Goal: Find specific page/section: Find specific page/section

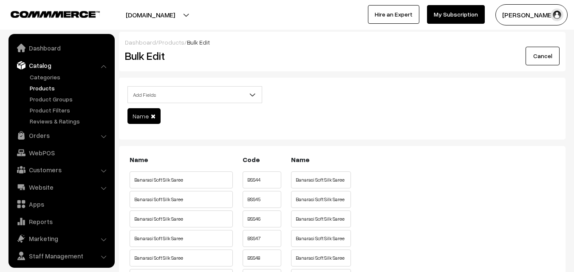
scroll to position [21, 0]
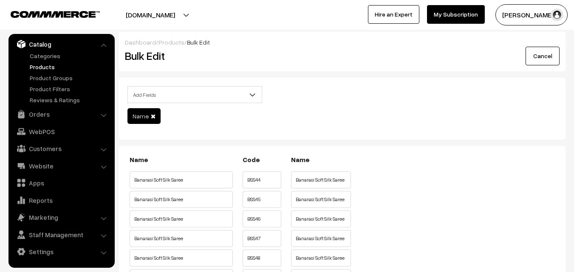
click at [42, 66] on link "Products" at bounding box center [70, 66] width 84 height 9
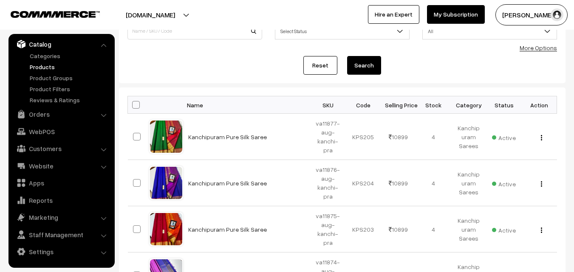
scroll to position [127, 0]
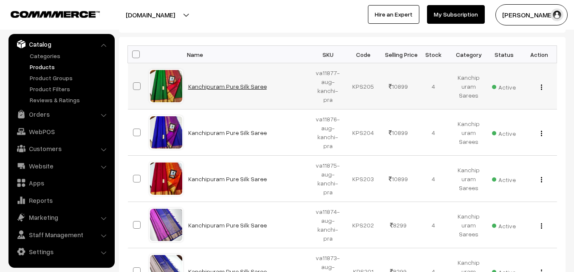
click at [226, 83] on link "Kanchipuram Pure Silk Saree" at bounding box center [227, 86] width 79 height 7
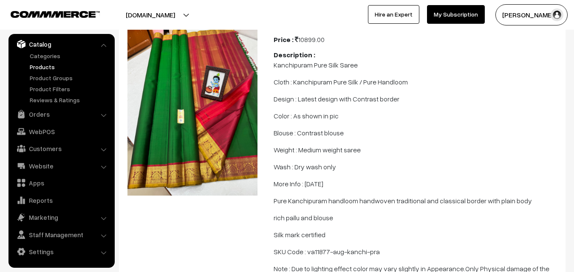
scroll to position [85, 0]
